Goal: Find specific page/section: Find specific page/section

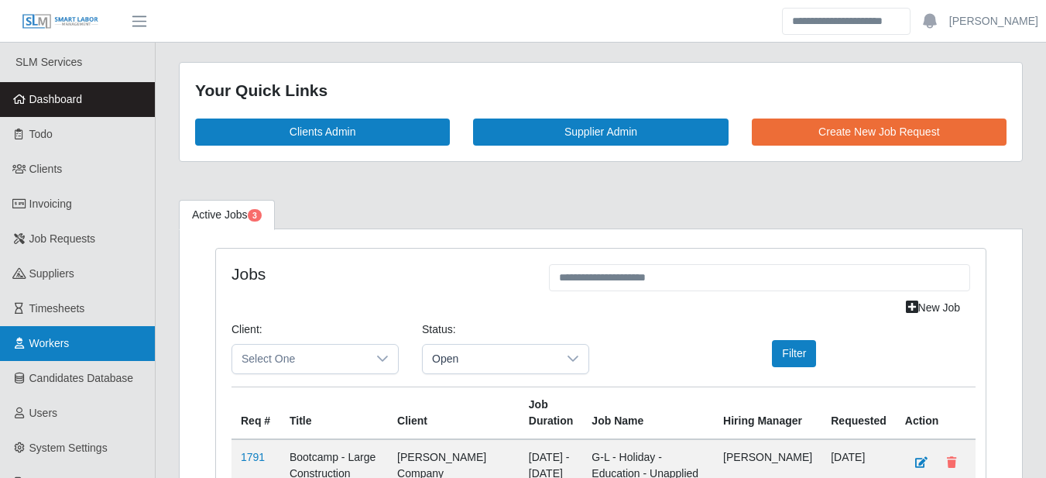
click at [64, 353] on link "Workers" at bounding box center [77, 343] width 155 height 35
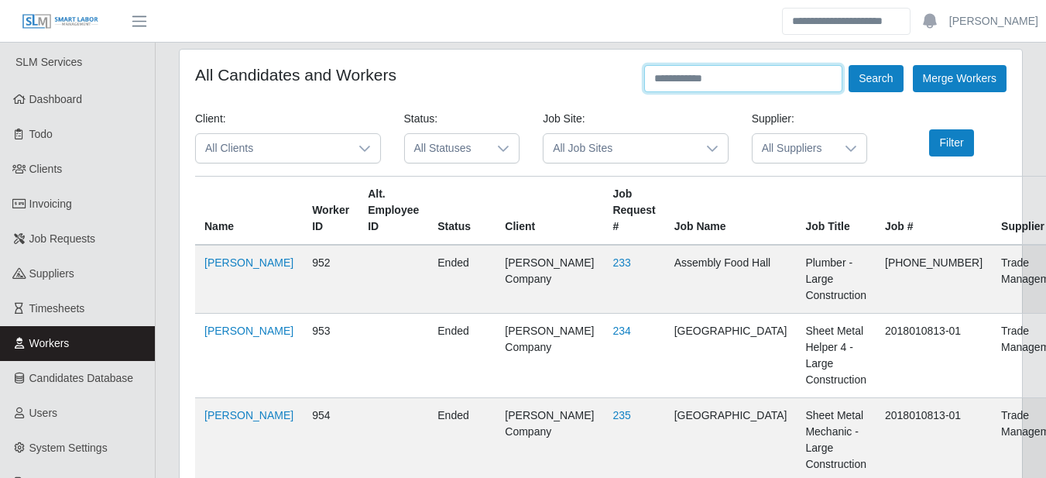
click at [763, 76] on input "text" at bounding box center [743, 78] width 198 height 27
click at [337, 141] on span "All Clients" at bounding box center [272, 148] width 153 height 29
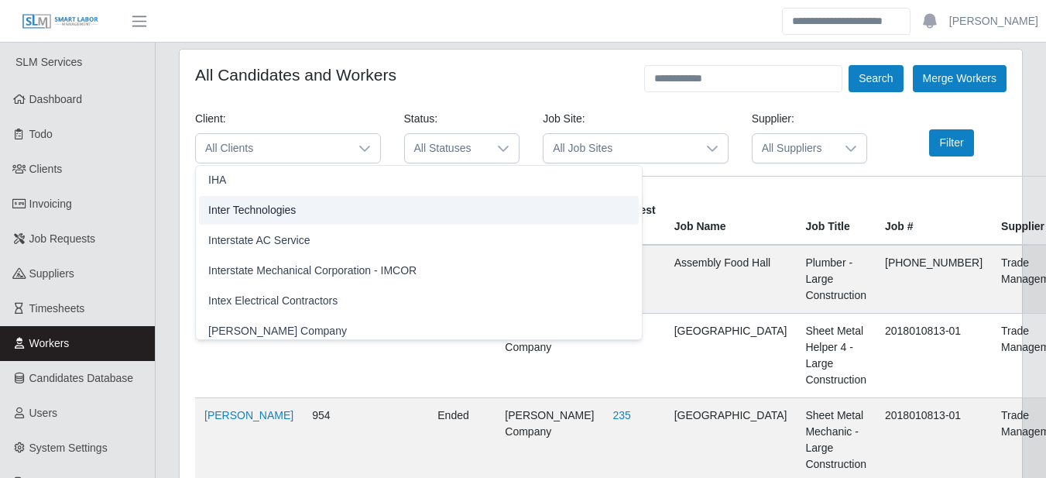
scroll to position [1090, 0]
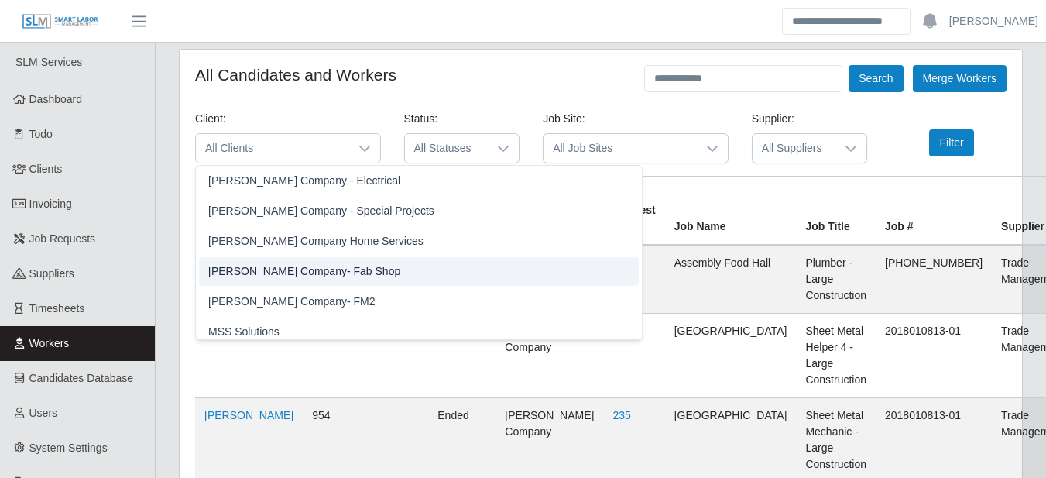
click at [320, 277] on span "[PERSON_NAME] Company- Fab Shop" at bounding box center [304, 271] width 192 height 16
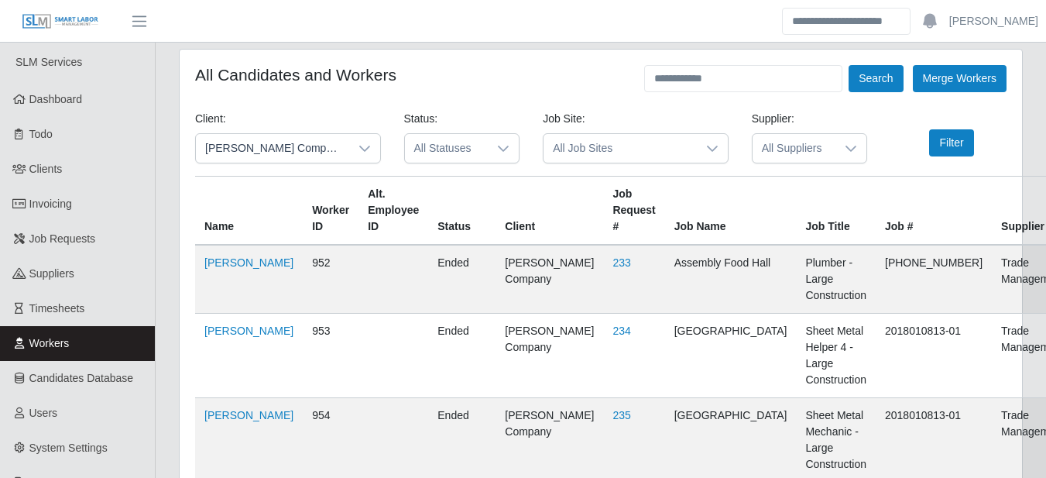
click at [501, 143] on icon at bounding box center [503, 149] width 12 height 12
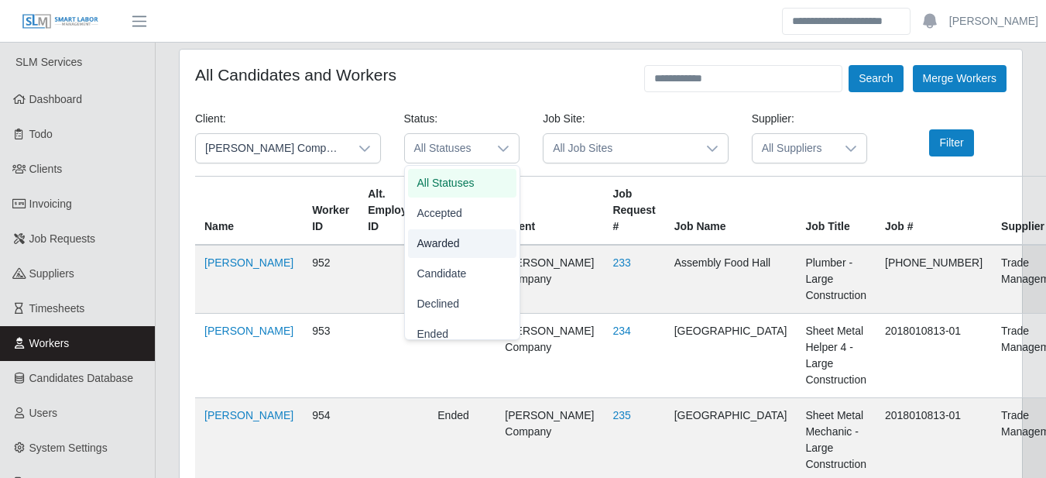
click at [466, 238] on li "Awarded" at bounding box center [462, 243] width 108 height 29
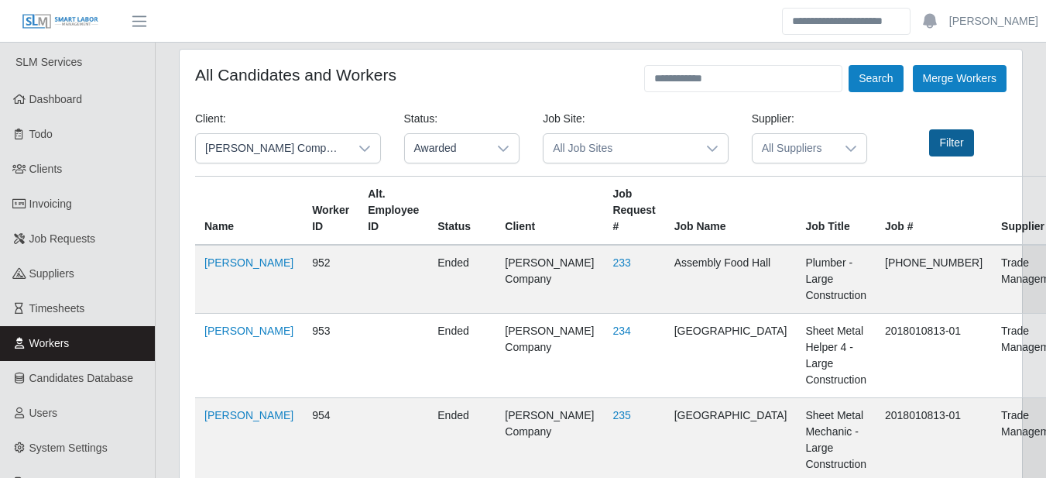
click at [950, 132] on button "Filter" at bounding box center [952, 142] width 44 height 27
click at [950, 155] on button "Filter" at bounding box center [952, 142] width 44 height 27
click at [953, 147] on button "Filter" at bounding box center [952, 142] width 44 height 27
click at [909, 156] on div "Filter" at bounding box center [948, 142] width 139 height 27
click at [946, 143] on button "Filter" at bounding box center [952, 142] width 44 height 27
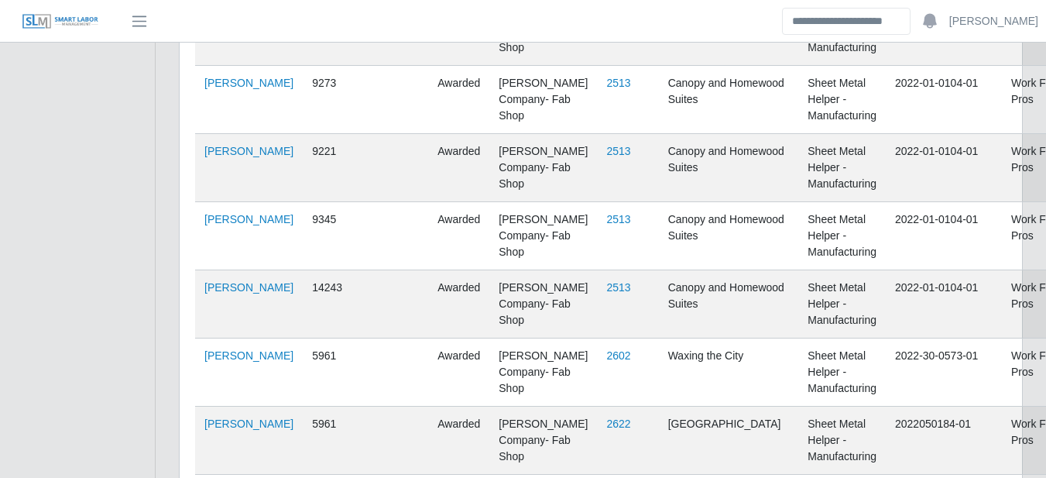
scroll to position [2892, 0]
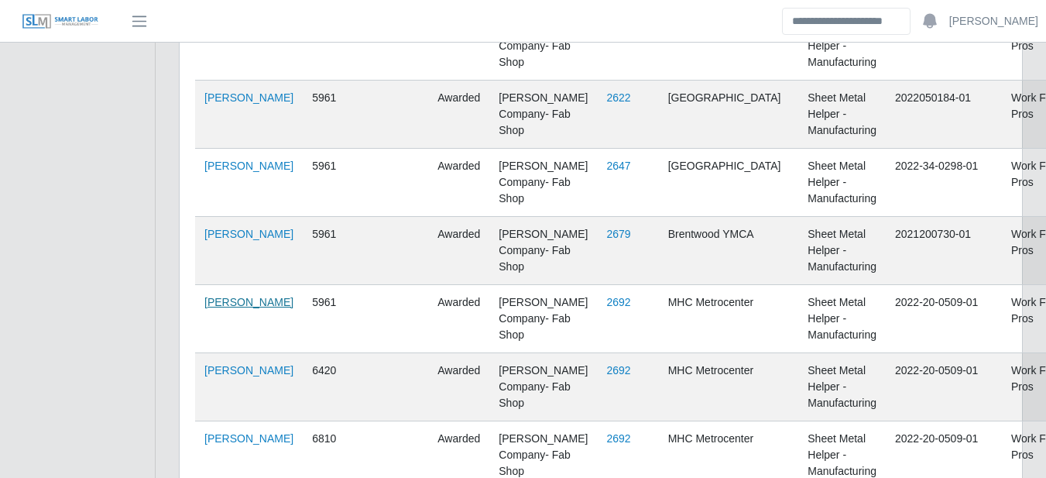
click at [215, 304] on link "Ariel Robles Galindo" at bounding box center [248, 302] width 89 height 12
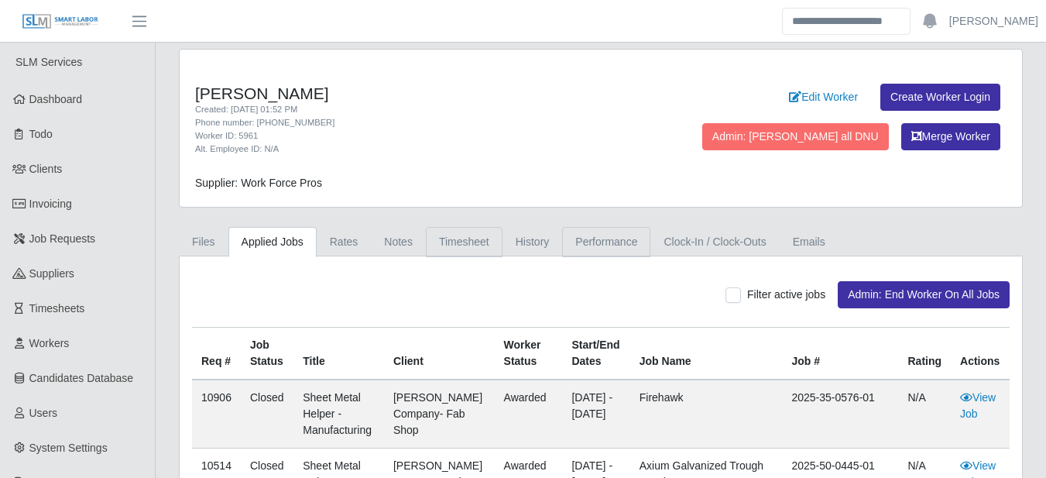
drag, startPoint x: 486, startPoint y: 234, endPoint x: 607, endPoint y: 253, distance: 123.1
click at [485, 234] on link "Timesheet" at bounding box center [464, 242] width 77 height 30
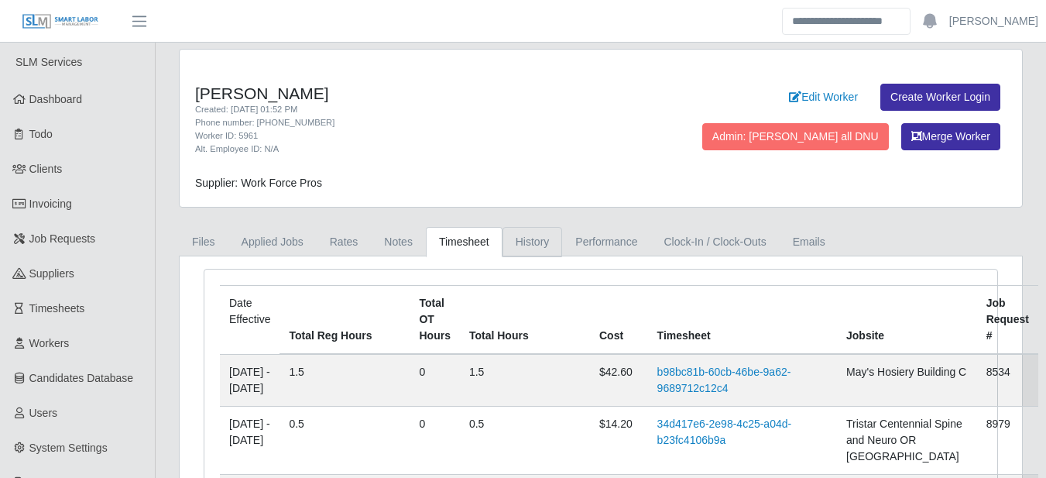
click at [515, 242] on link "History" at bounding box center [533, 242] width 60 height 30
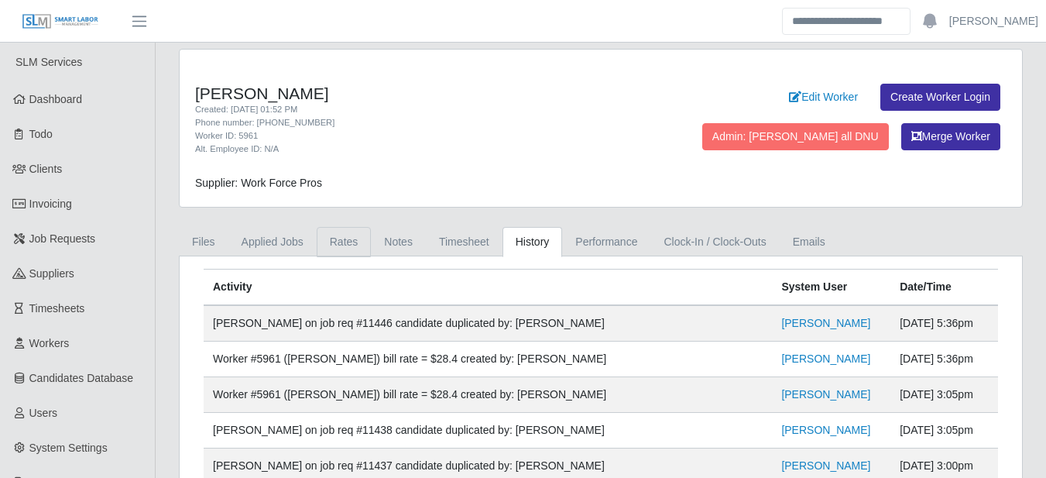
click at [348, 245] on link "Rates" at bounding box center [344, 242] width 55 height 30
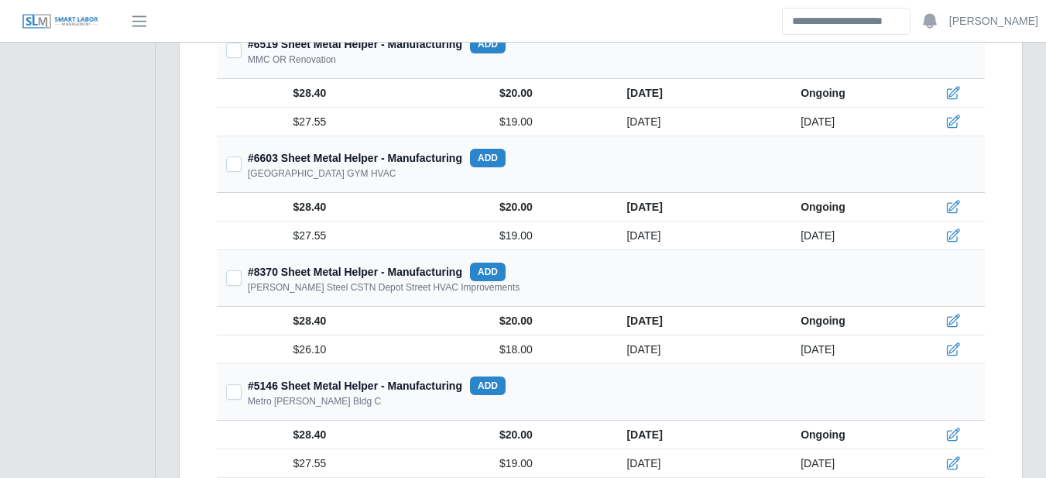
scroll to position [82390, 0]
